Goal: Navigation & Orientation: Find specific page/section

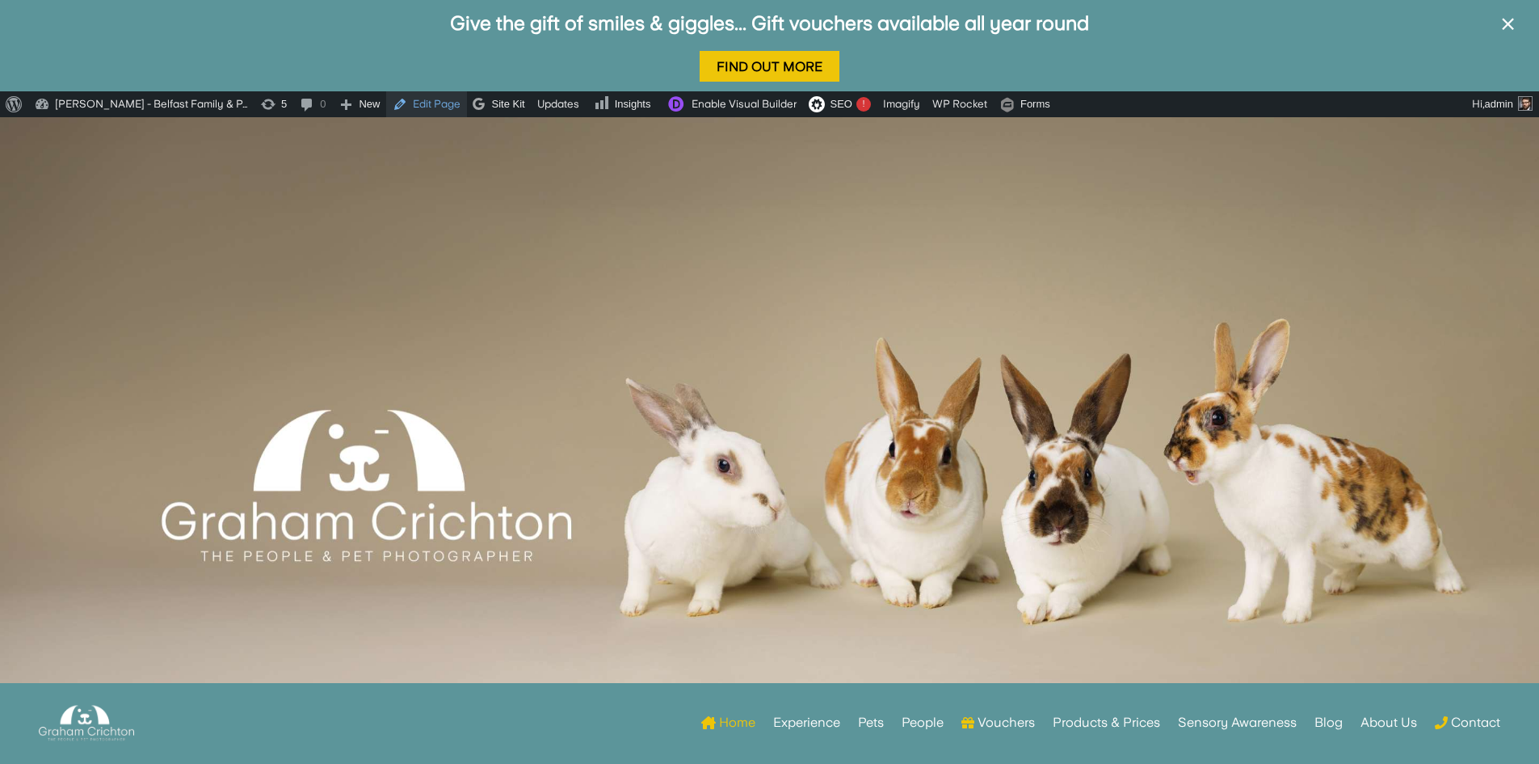
click at [435, 102] on link "Edit Page" at bounding box center [426, 104] width 81 height 26
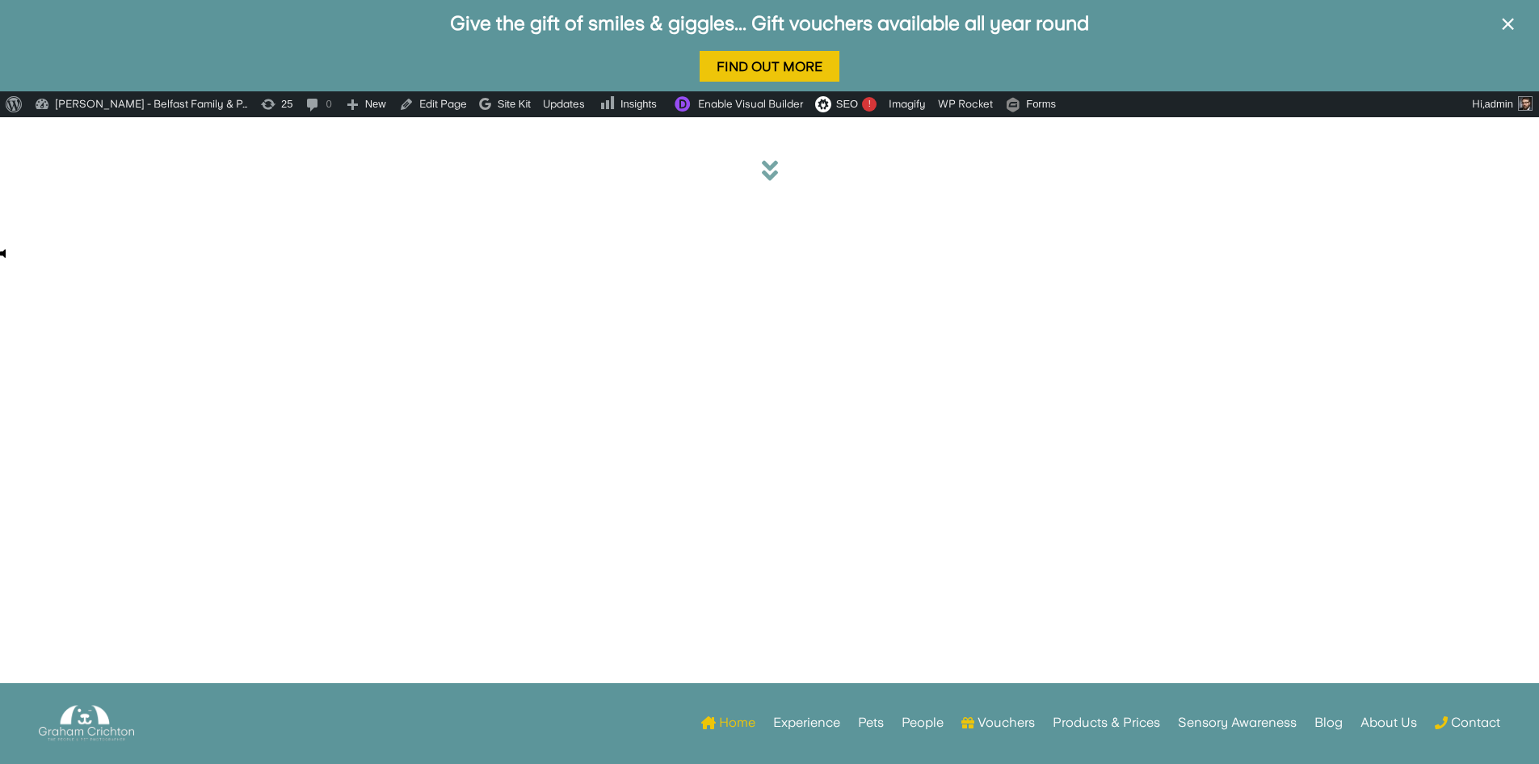
drag, startPoint x: 648, startPoint y: 320, endPoint x: 439, endPoint y: 239, distance: 224.3
click at [439, 239] on div "Your browser does not support HTML5 video." at bounding box center [769, 181] width 1539 height 128
drag, startPoint x: 440, startPoint y: 239, endPoint x: 1127, endPoint y: 353, distance: 697.0
click at [1127, 353] on div "Your browser does not support HTML5 video." at bounding box center [769, 460] width 1539 height 686
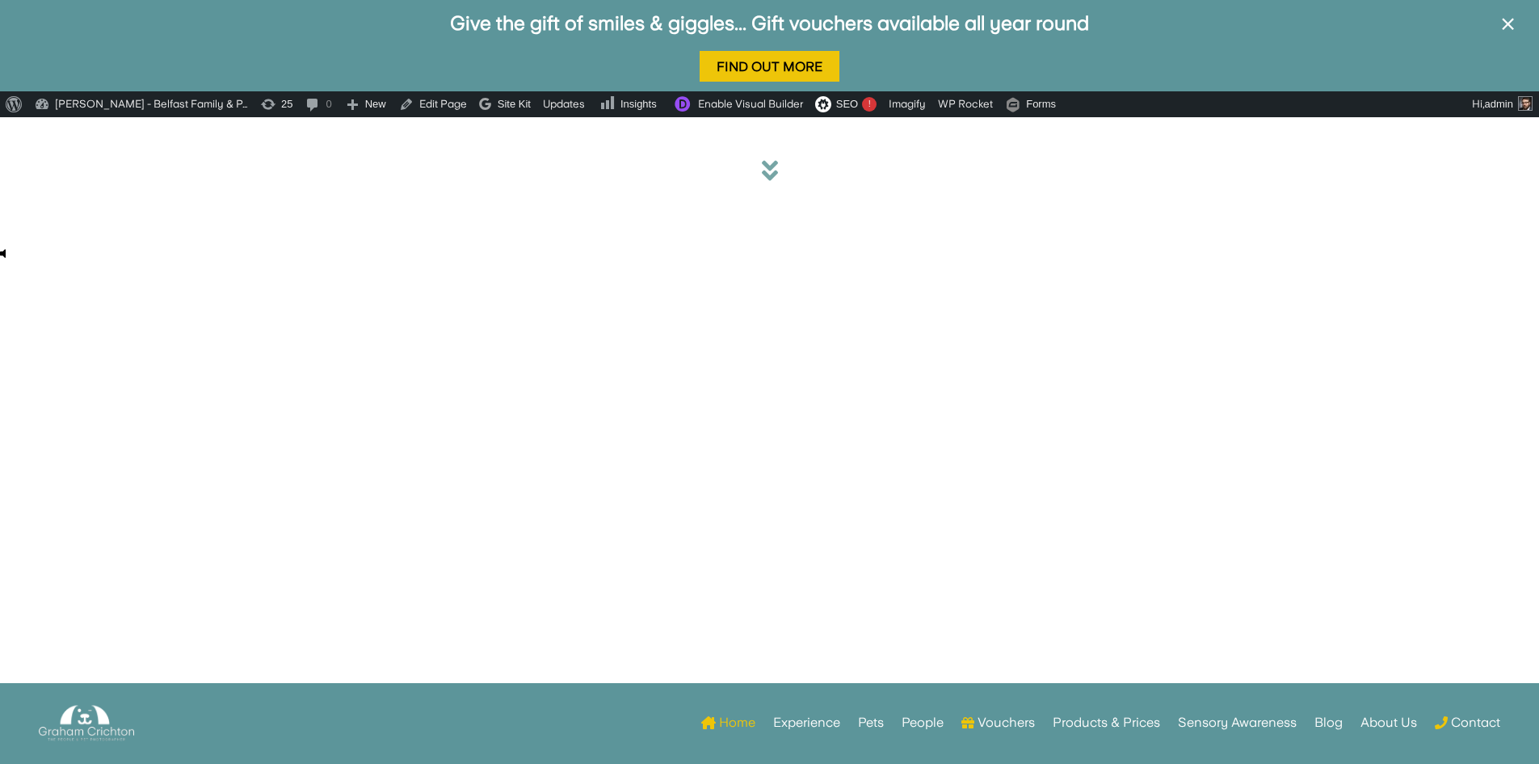
click at [1127, 353] on div "Your browser does not support HTML5 video." at bounding box center [769, 460] width 1539 height 686
click at [478, 26] on link "Give the gift of smiles & giggles... Gift vouchers available all year round" at bounding box center [769, 22] width 639 height 23
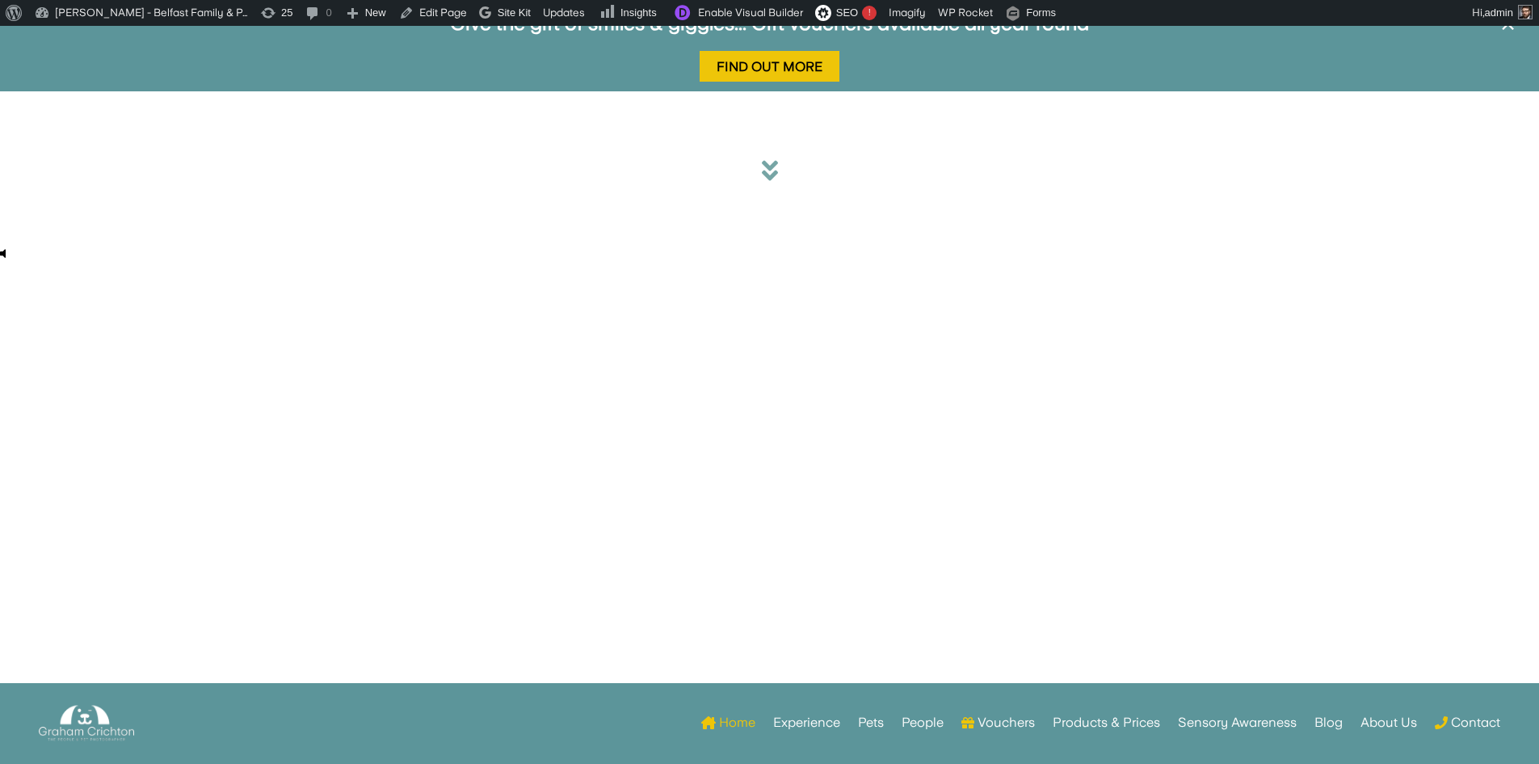
click at [537, 738] on div "Home Experience Pets People Vouchers Products & Prices Sensory Awareness Blog A…" at bounding box center [829, 722] width 1343 height 63
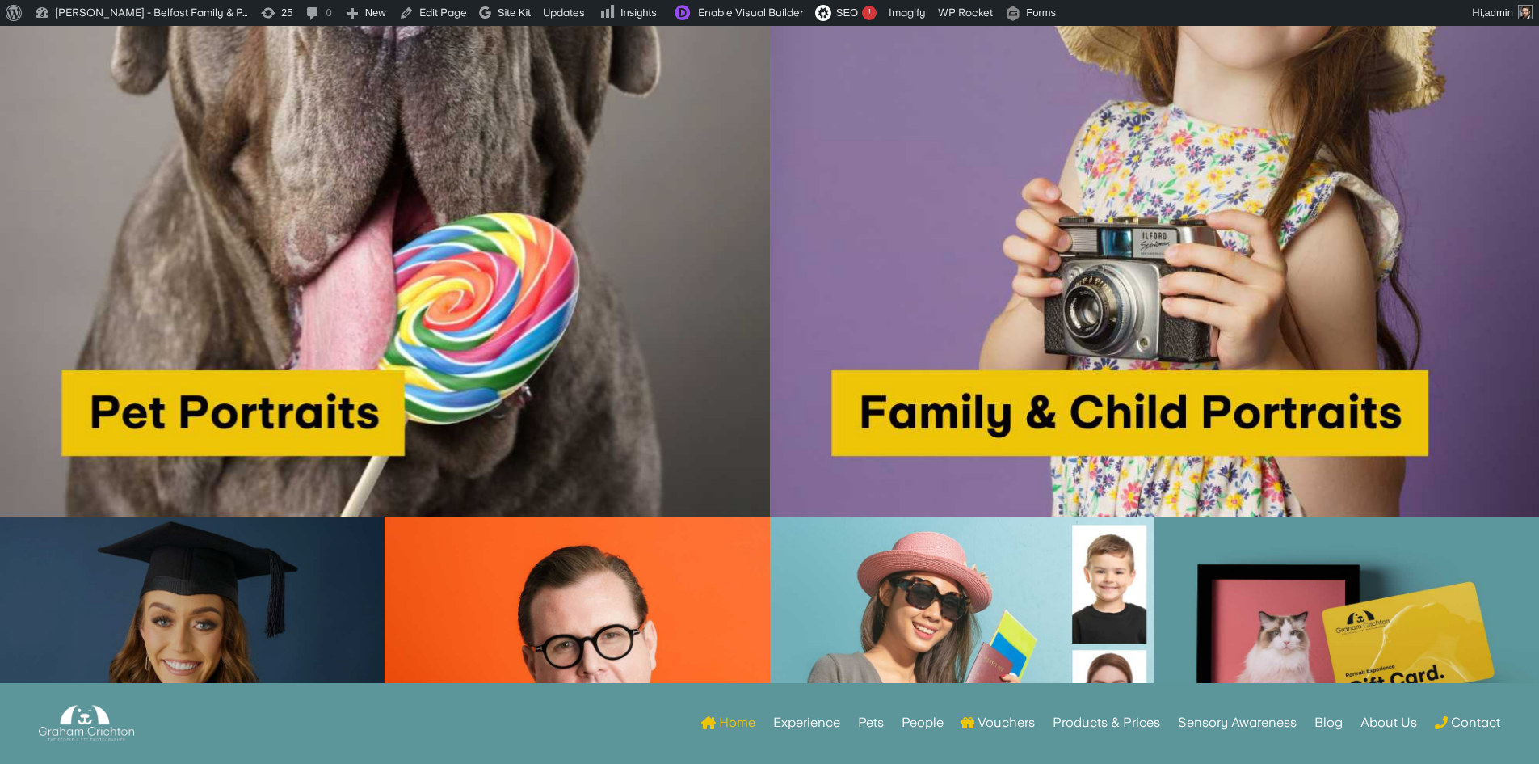
click at [318, 574] on img at bounding box center [192, 708] width 385 height 385
click at [317, 574] on img at bounding box center [192, 708] width 385 height 385
